Goal: Find specific page/section: Find specific page/section

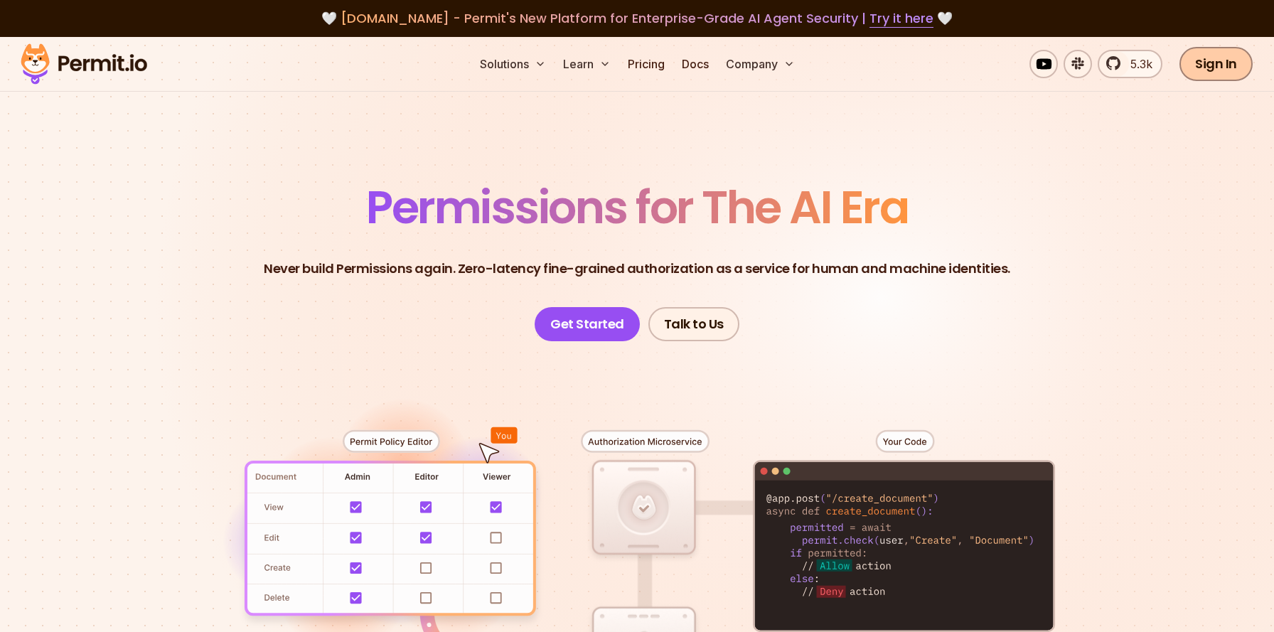
click at [1225, 73] on link "Sign In" at bounding box center [1215, 64] width 73 height 34
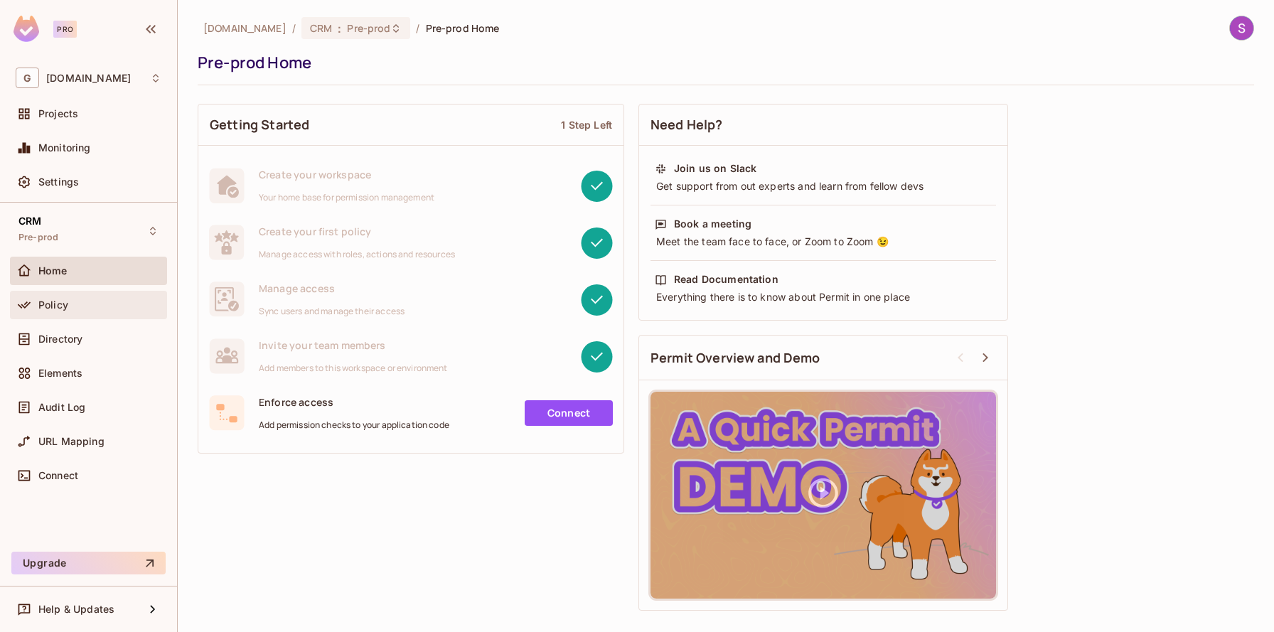
click at [50, 310] on span "Policy" at bounding box center [53, 304] width 30 height 11
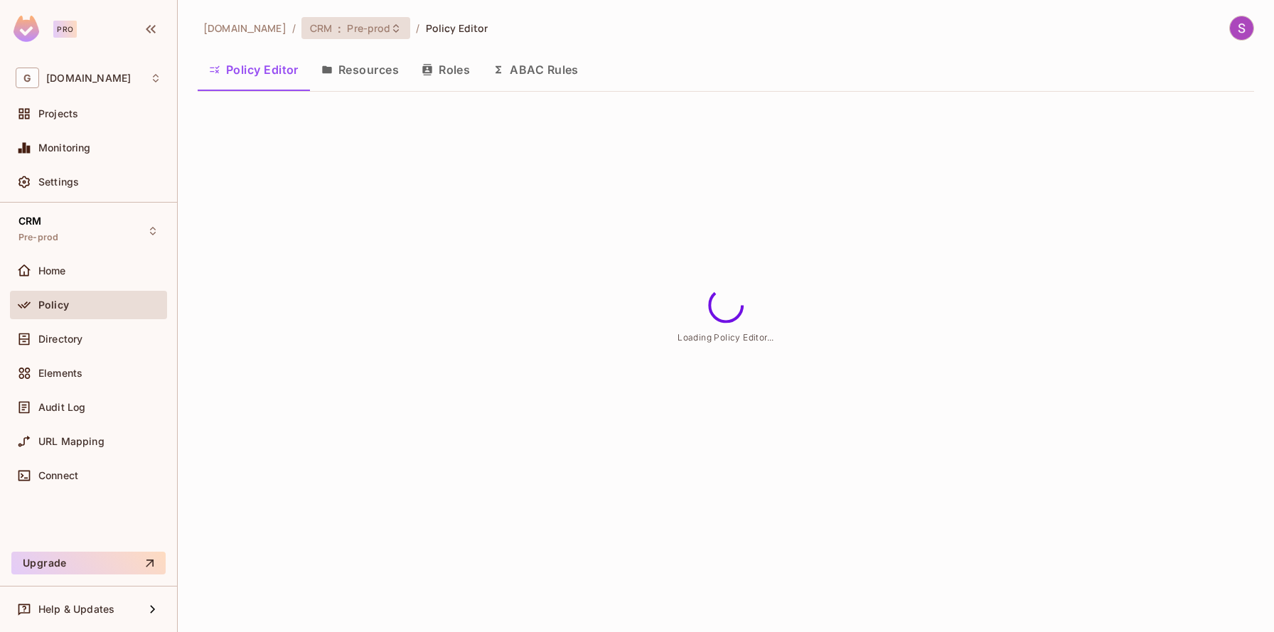
click at [353, 38] on div "CRM : Pre-prod" at bounding box center [355, 28] width 109 height 22
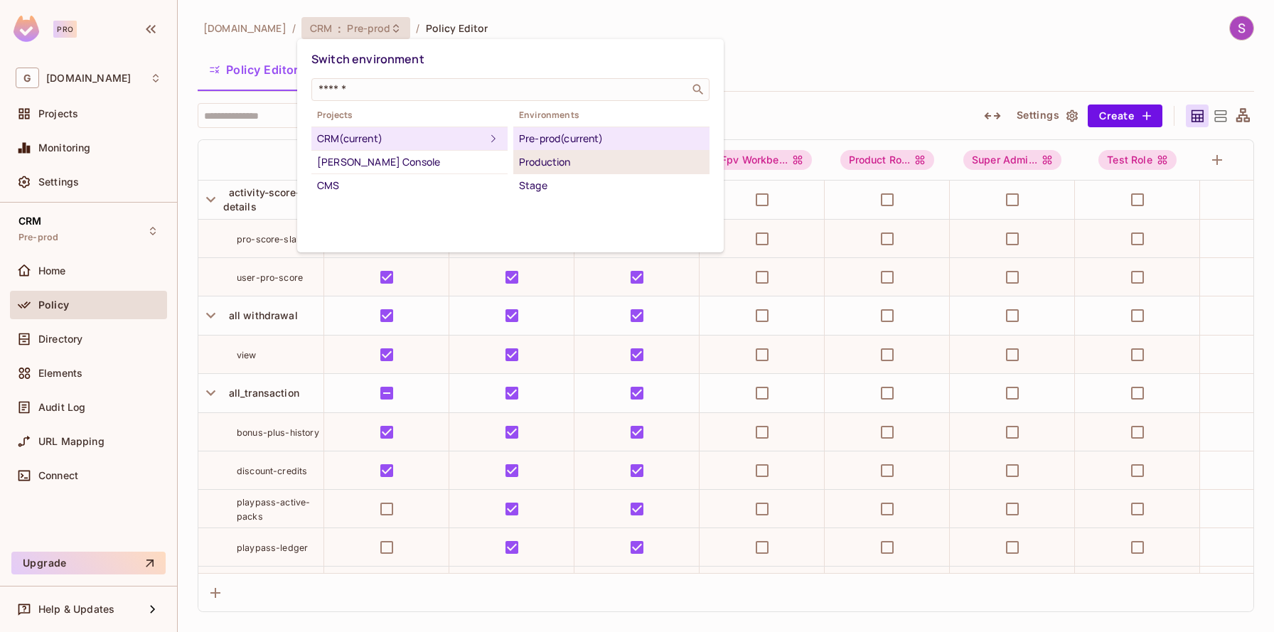
click at [547, 168] on div "Production" at bounding box center [611, 162] width 185 height 17
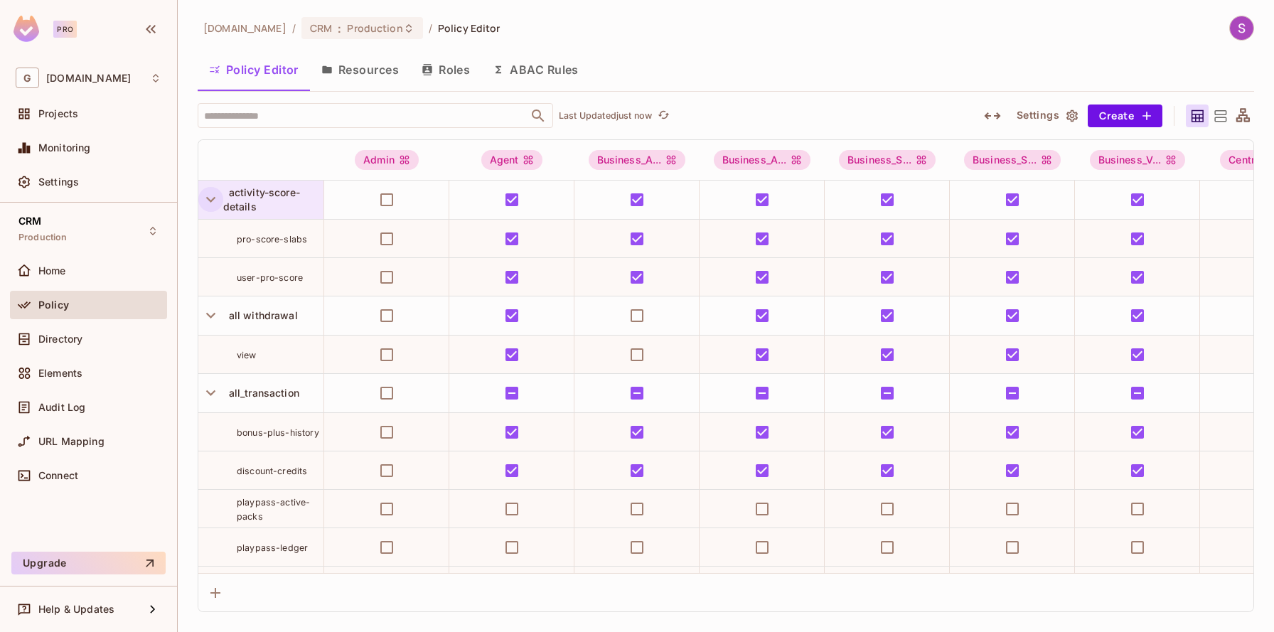
click at [217, 197] on icon "button" at bounding box center [210, 199] width 19 height 19
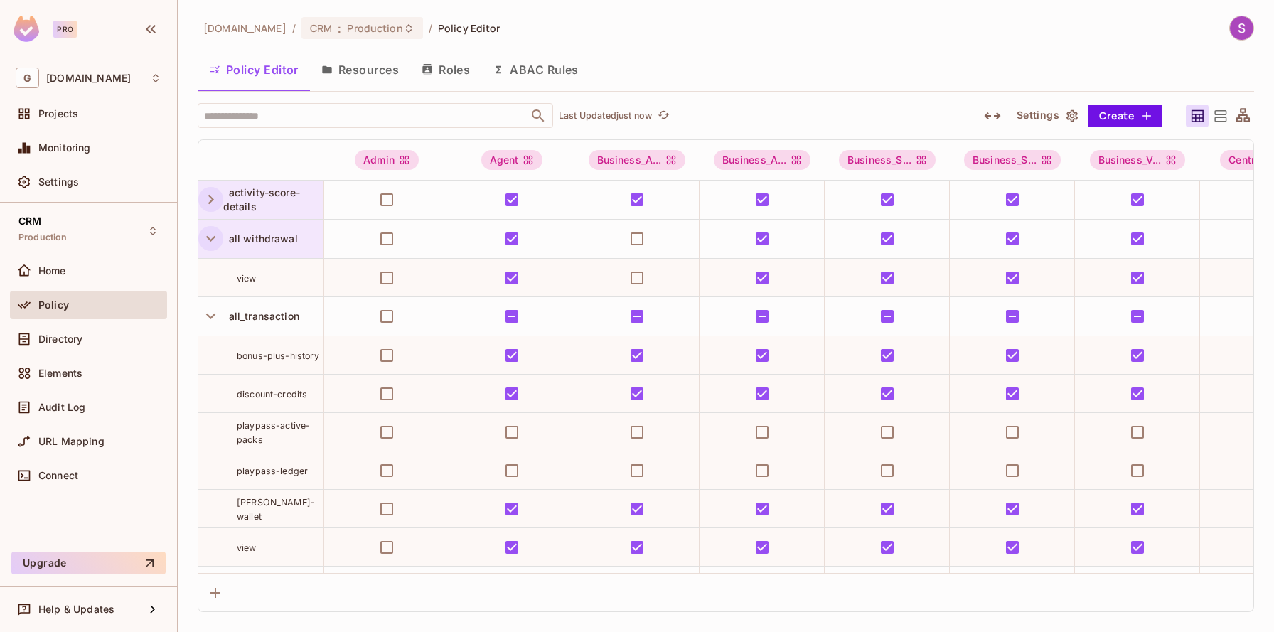
click at [213, 245] on icon "button" at bounding box center [210, 238] width 19 height 19
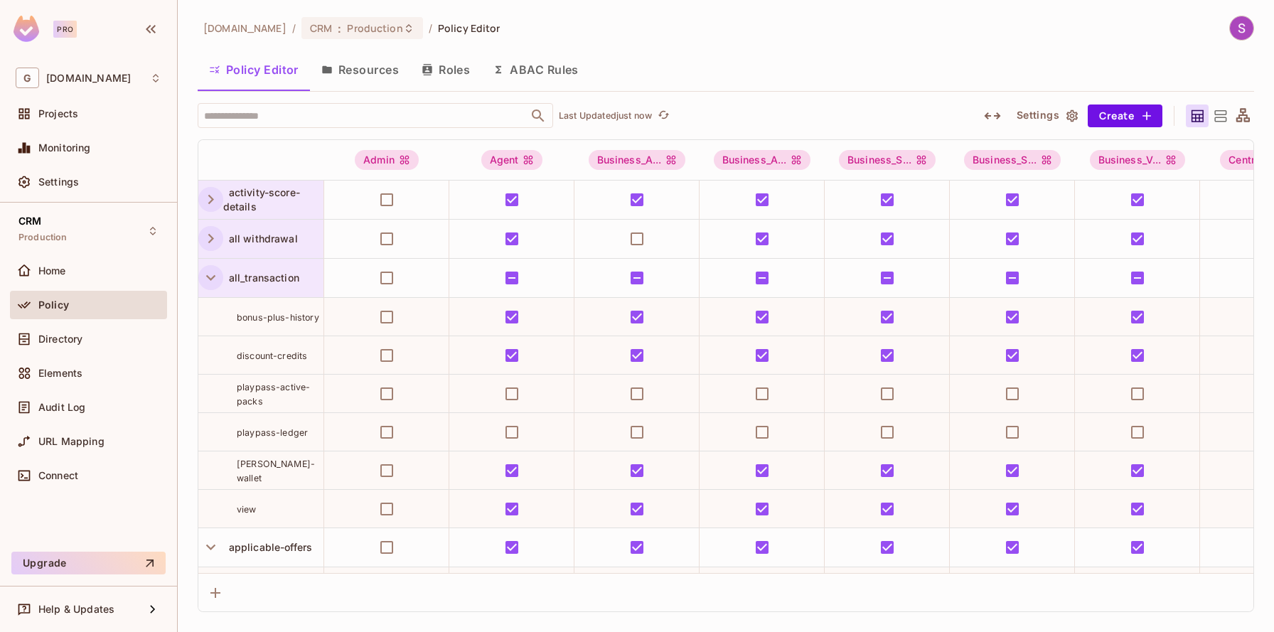
click at [215, 274] on icon "button" at bounding box center [210, 277] width 19 height 19
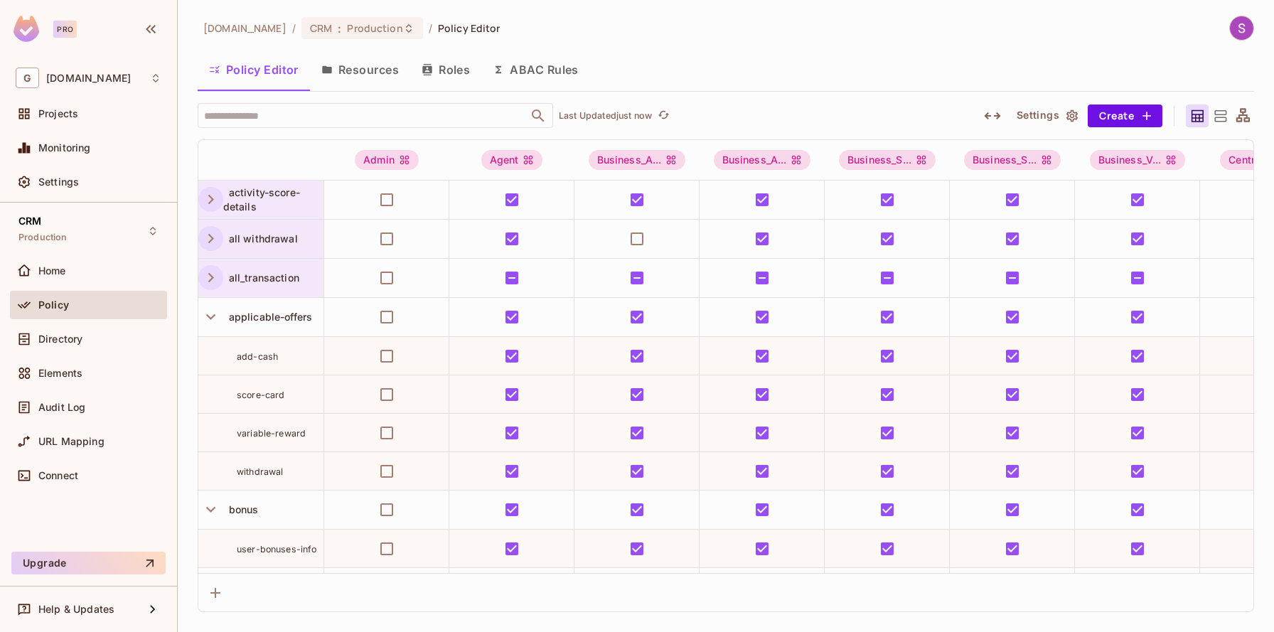
click at [986, 114] on icon "button" at bounding box center [992, 115] width 16 height 7
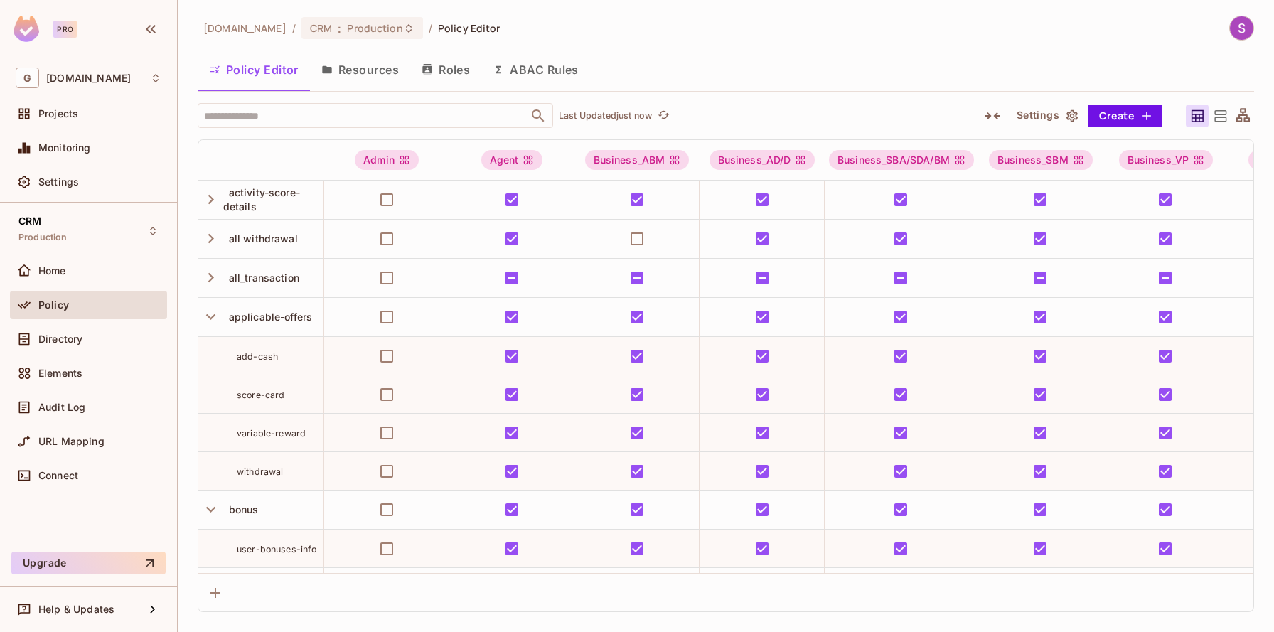
click at [991, 114] on icon "button" at bounding box center [992, 115] width 17 height 17
click at [210, 318] on icon "button" at bounding box center [210, 317] width 9 height 6
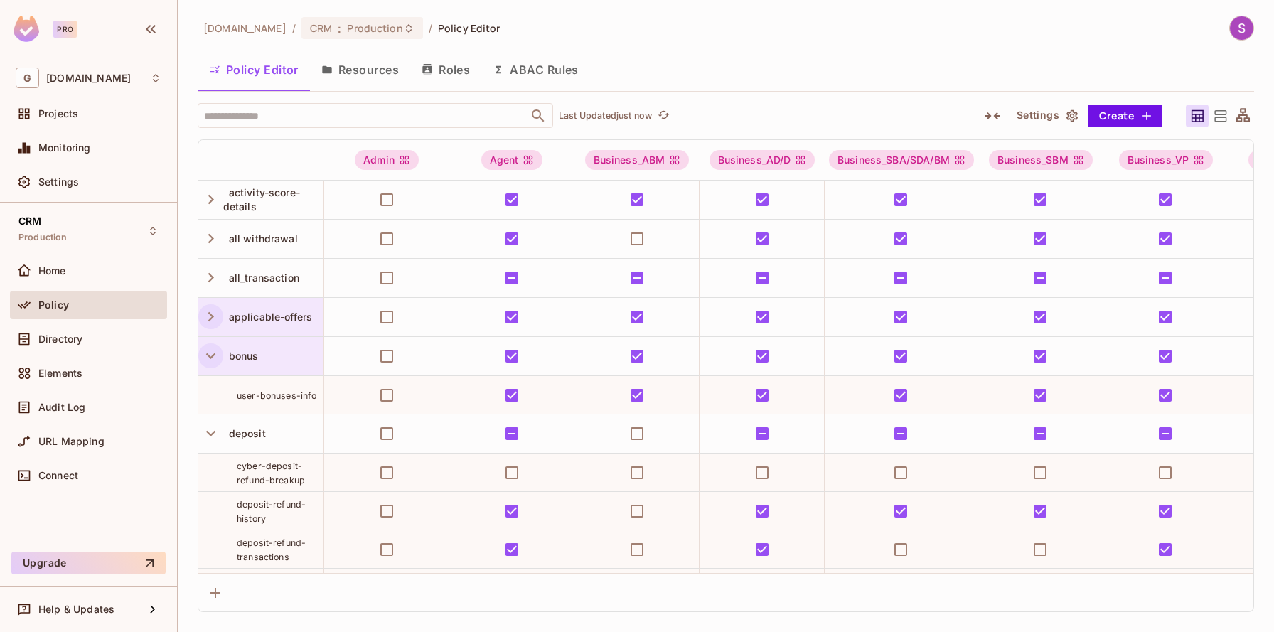
click at [208, 357] on icon "button" at bounding box center [210, 355] width 19 height 19
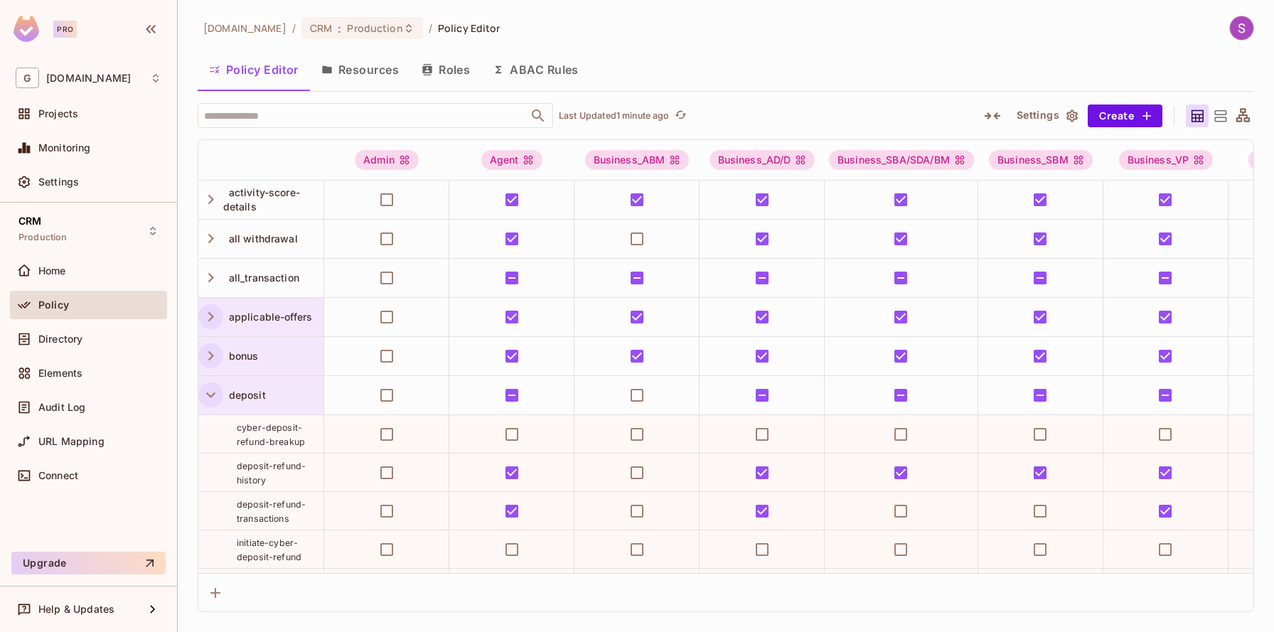
click at [210, 398] on icon "button" at bounding box center [210, 394] width 19 height 19
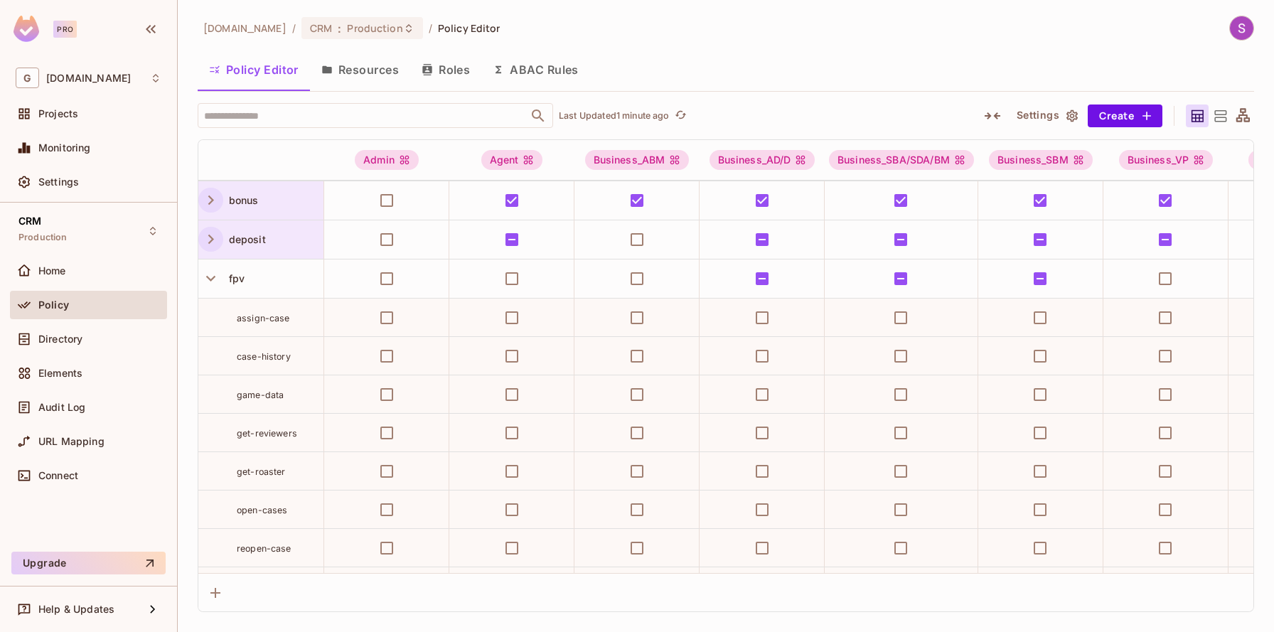
scroll to position [156, 0]
click at [210, 288] on button "button" at bounding box center [210, 278] width 25 height 25
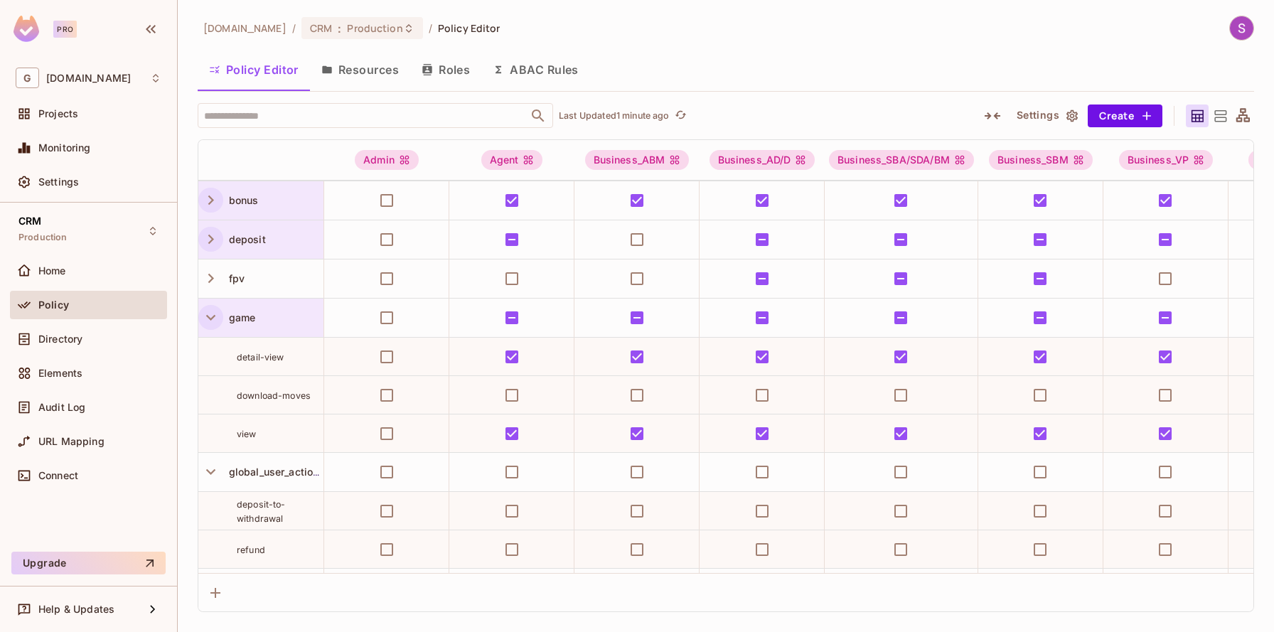
click at [204, 306] on button "button" at bounding box center [210, 317] width 25 height 25
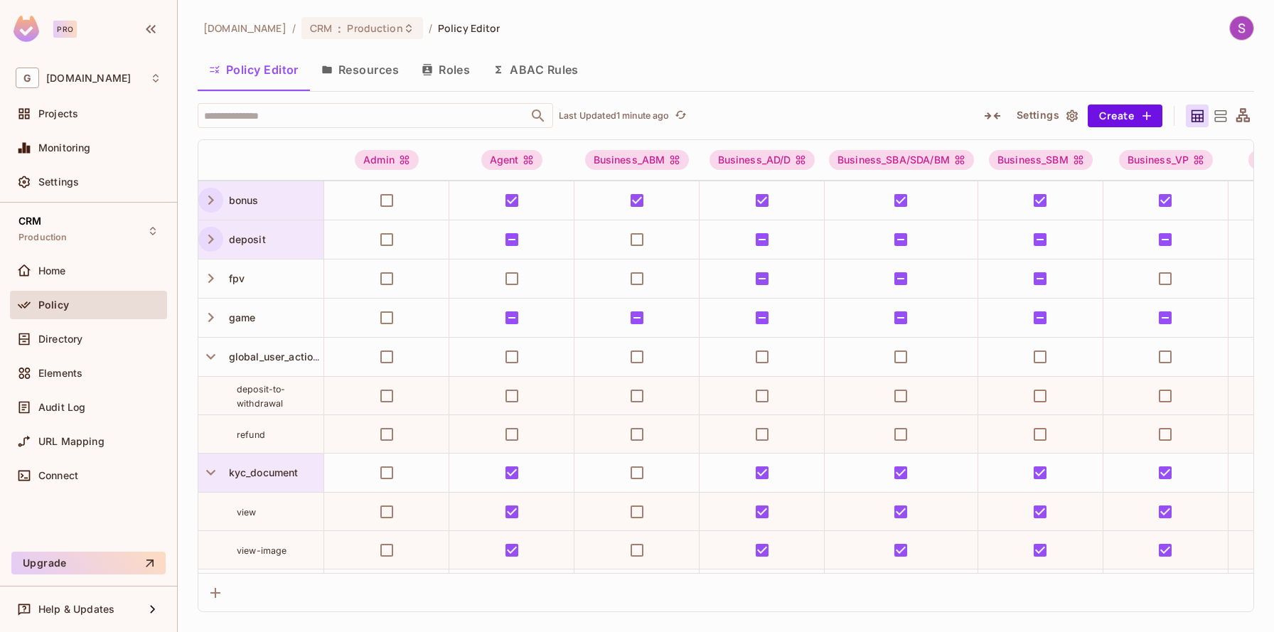
scroll to position [168, 0]
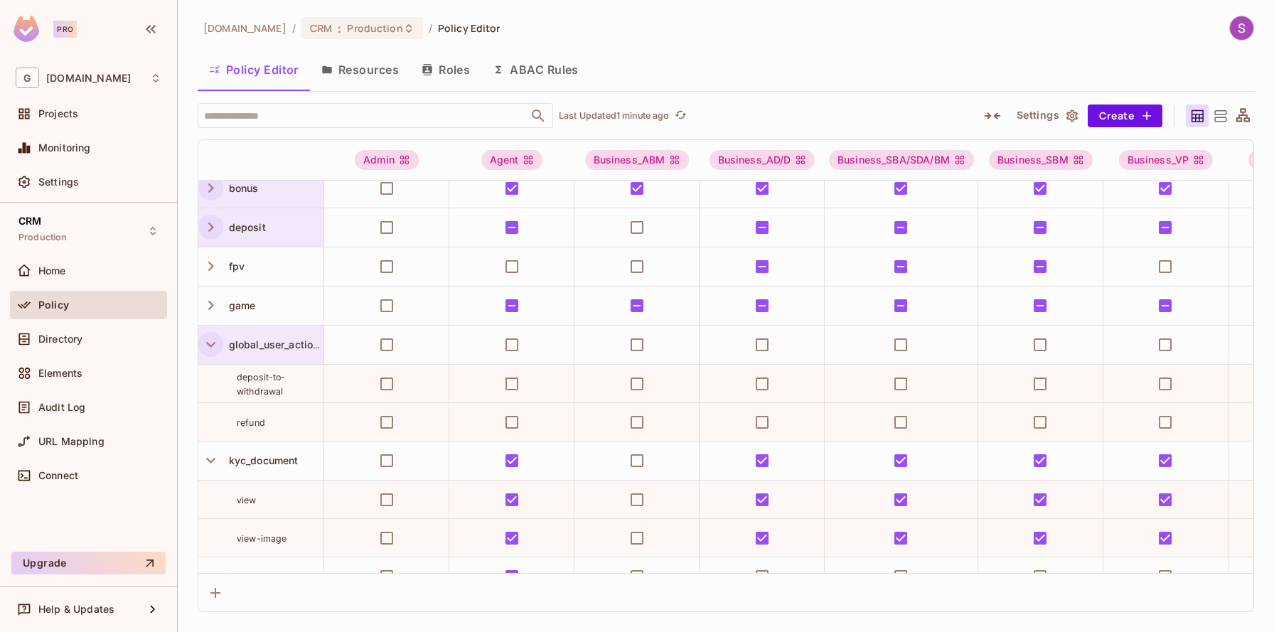
click at [209, 349] on icon "button" at bounding box center [210, 344] width 19 height 19
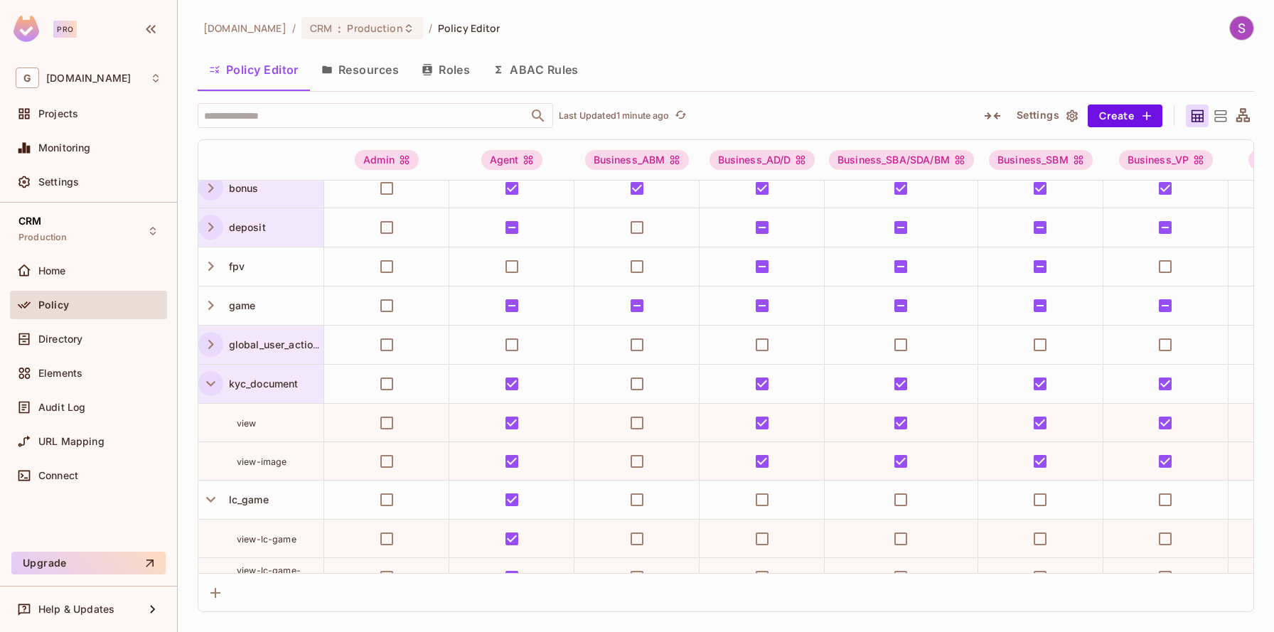
click at [213, 379] on icon "button" at bounding box center [210, 383] width 19 height 19
click at [208, 340] on icon "button" at bounding box center [210, 344] width 19 height 19
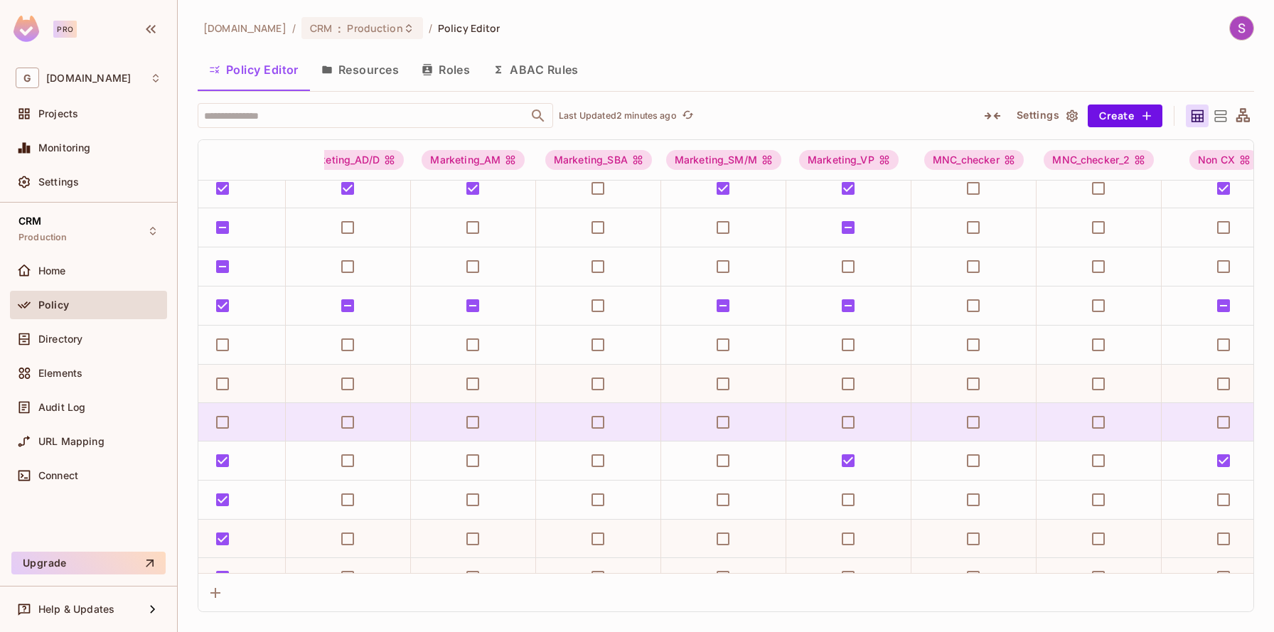
scroll to position [168, 4673]
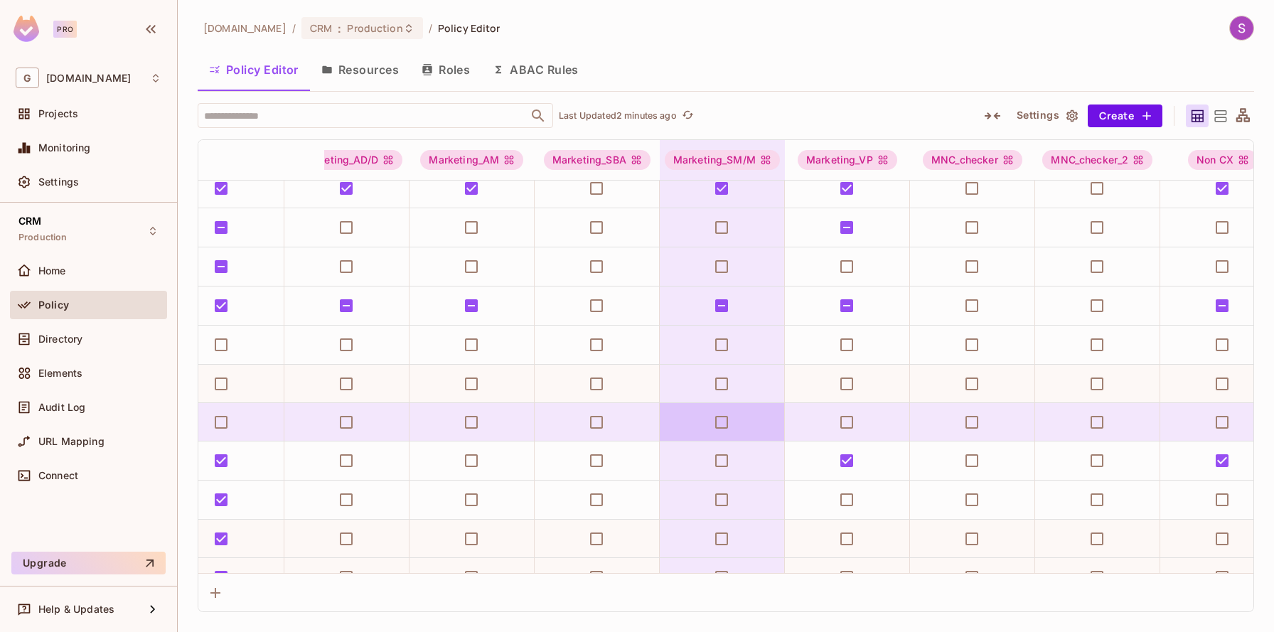
click at [785, 412] on td at bounding box center [722, 422] width 125 height 38
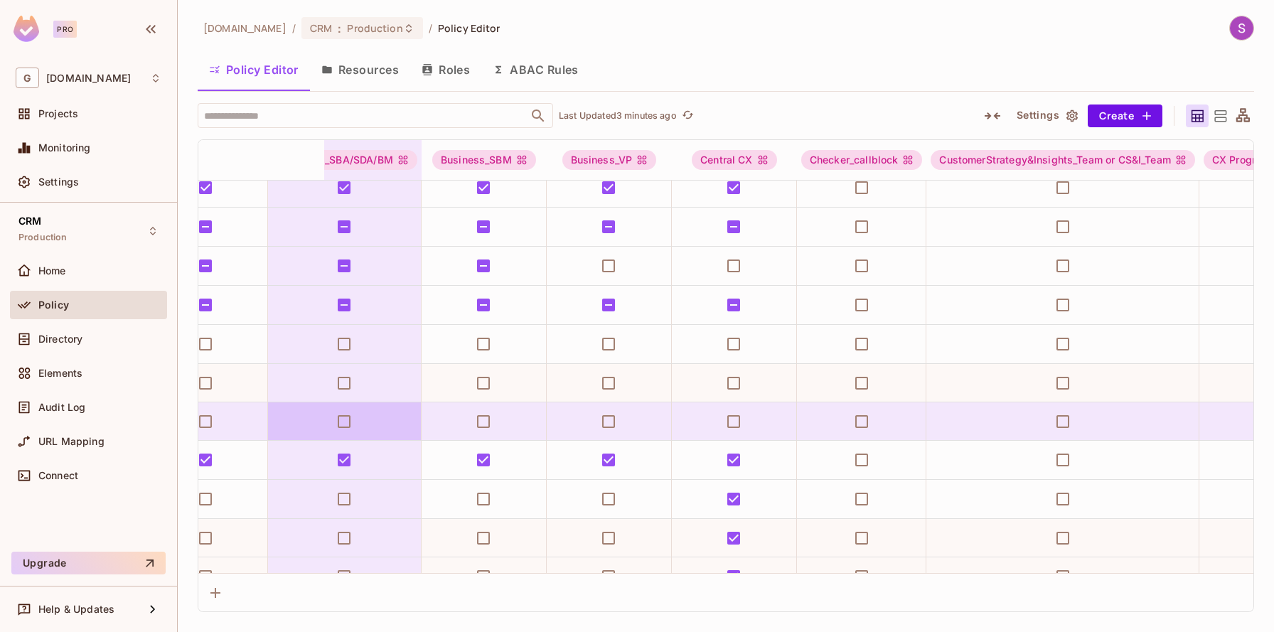
scroll to position [168, 0]
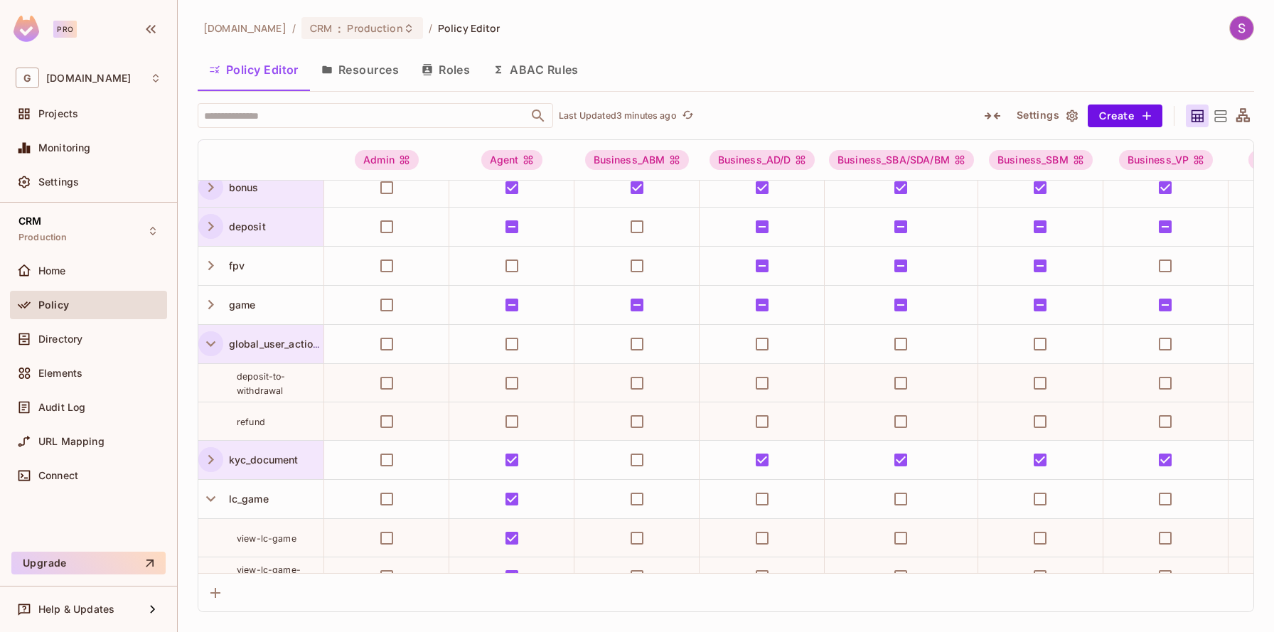
click at [215, 338] on icon "button" at bounding box center [210, 343] width 19 height 19
